Goal: Find specific page/section: Find specific page/section

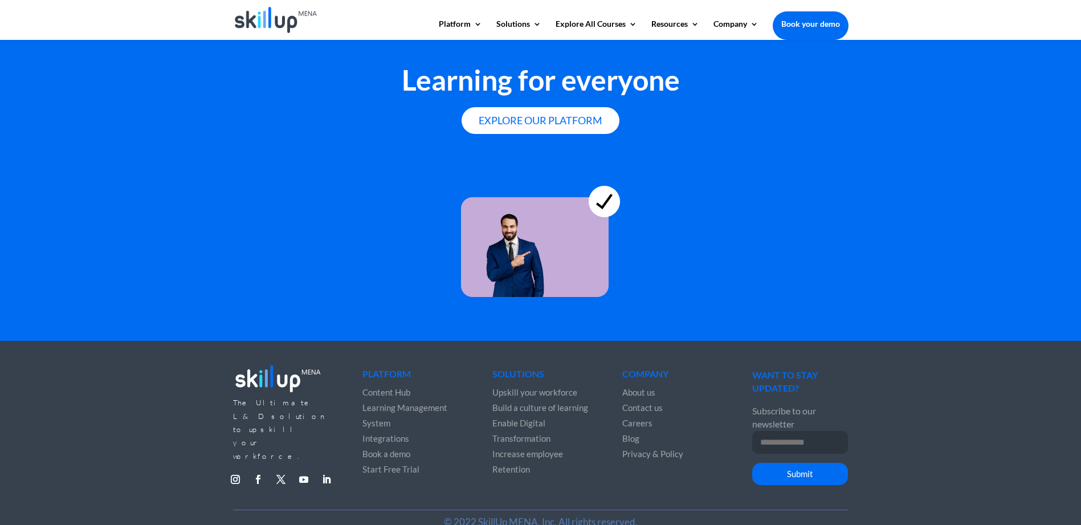
scroll to position [3092, 0]
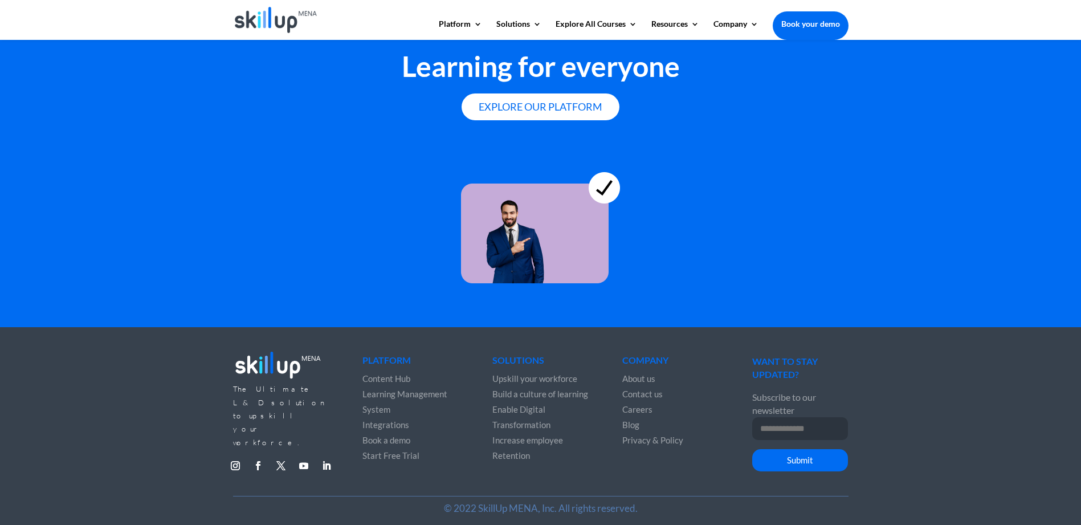
click at [647, 389] on span "Contact us" at bounding box center [642, 394] width 40 height 10
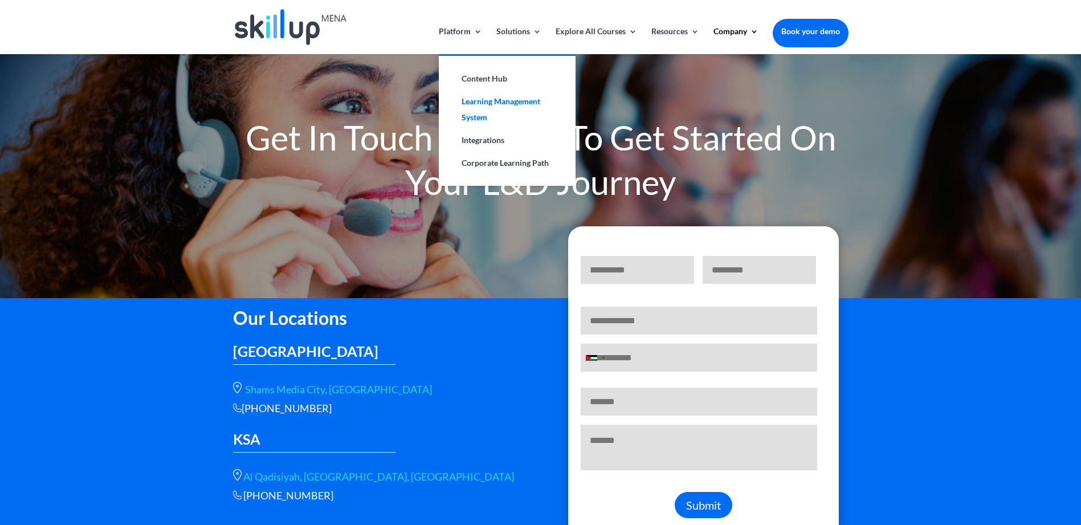
click at [471, 101] on link "Learning Management System" at bounding box center [507, 109] width 114 height 39
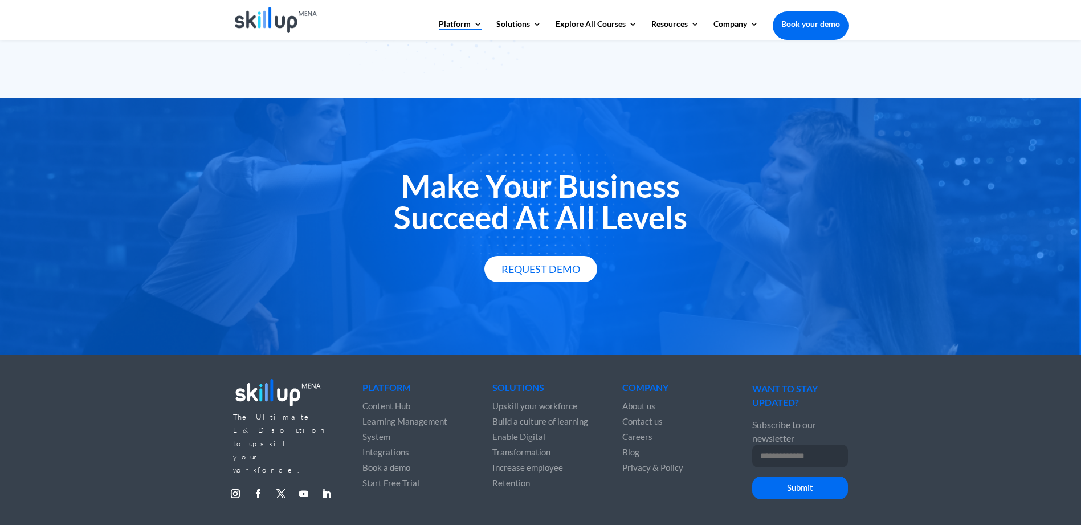
scroll to position [1964, 0]
